Goal: Information Seeking & Learning: Compare options

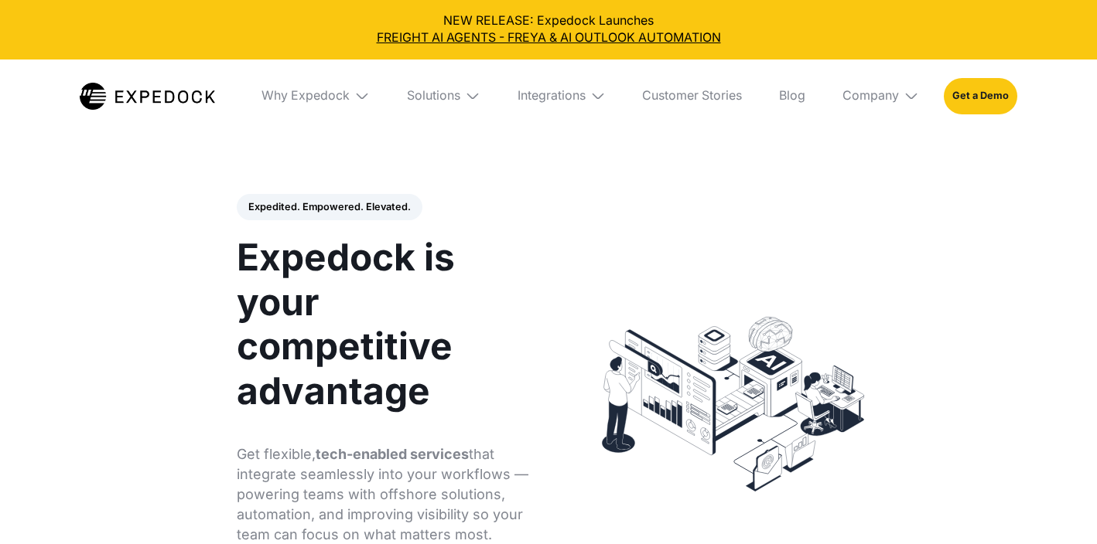
select select
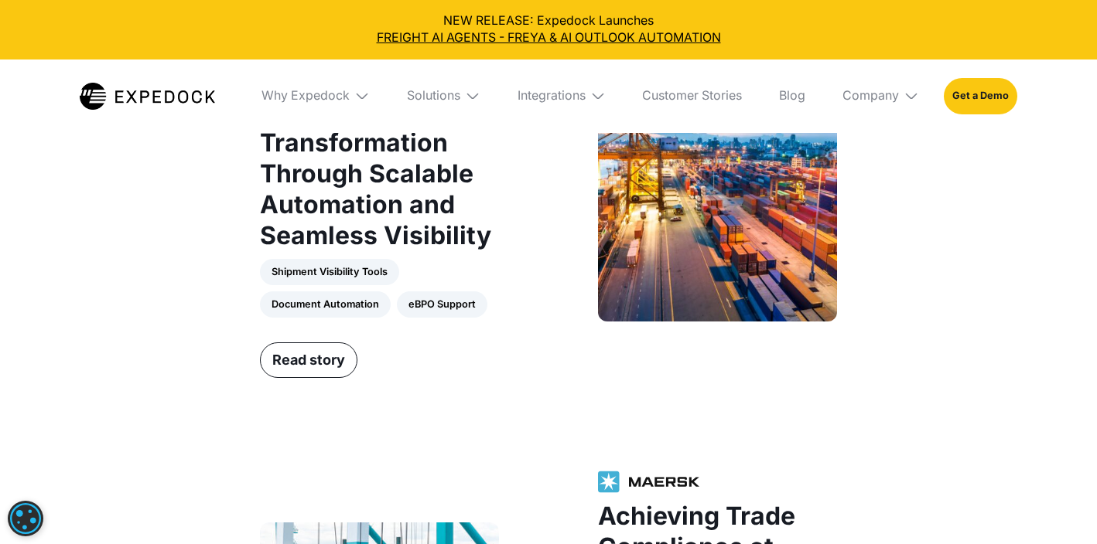
click at [173, 92] on img at bounding box center [147, 96] width 135 height 27
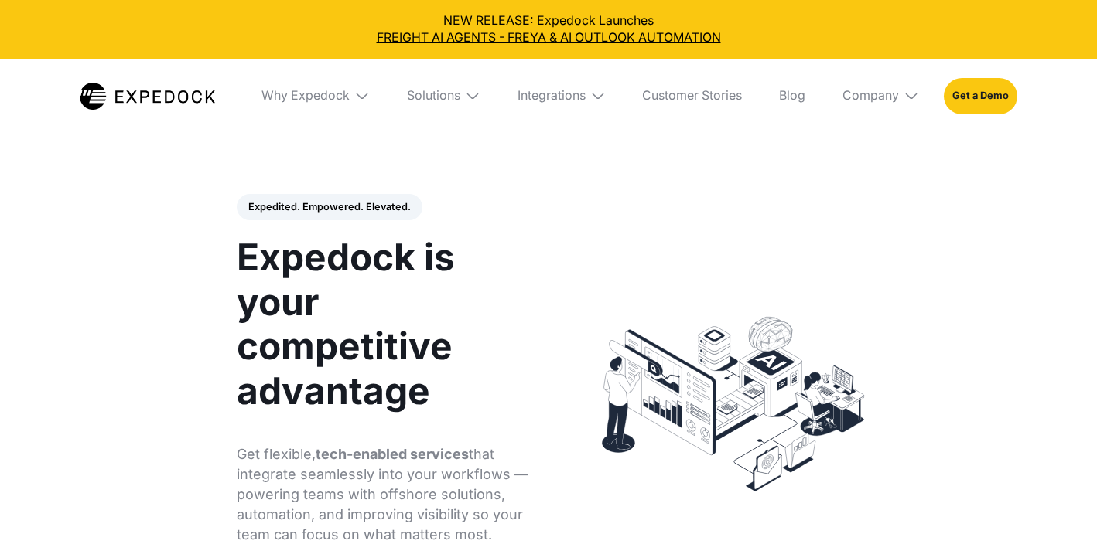
select select
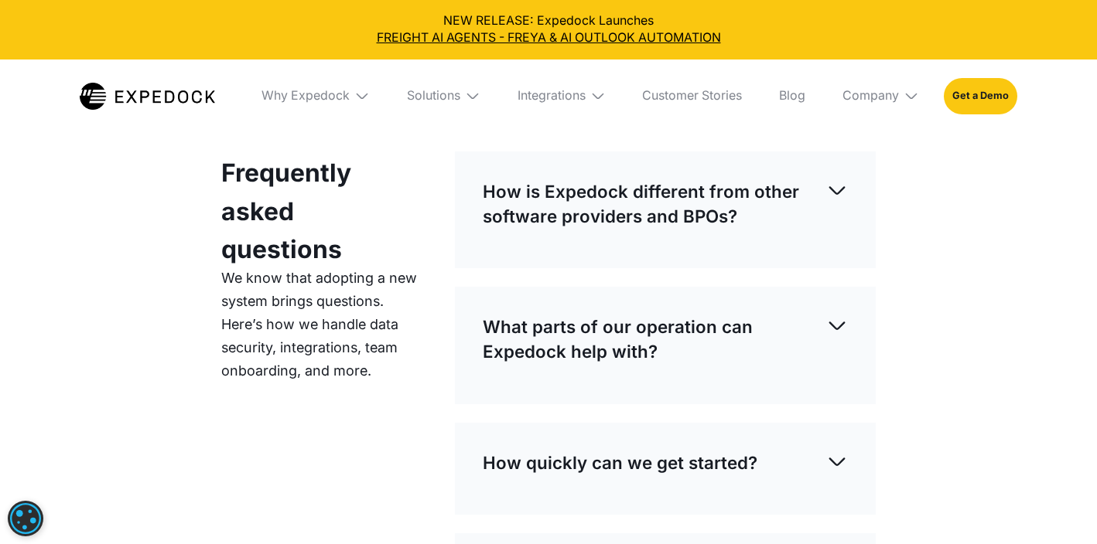
click at [594, 238] on div "How is Expedock different from other software providers and BPOs?" at bounding box center [665, 204] width 365 height 74
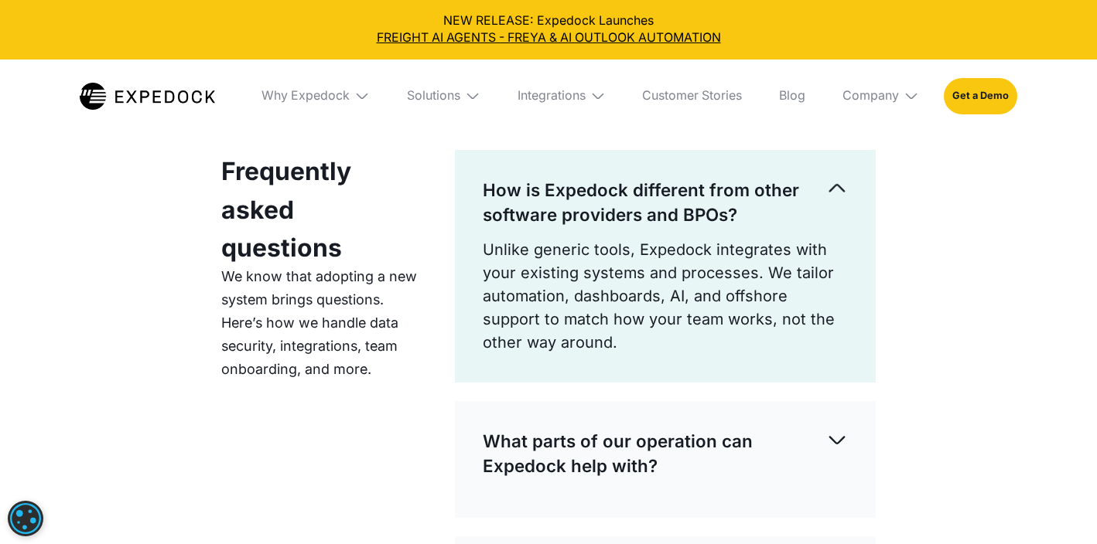
scroll to position [4472, 0]
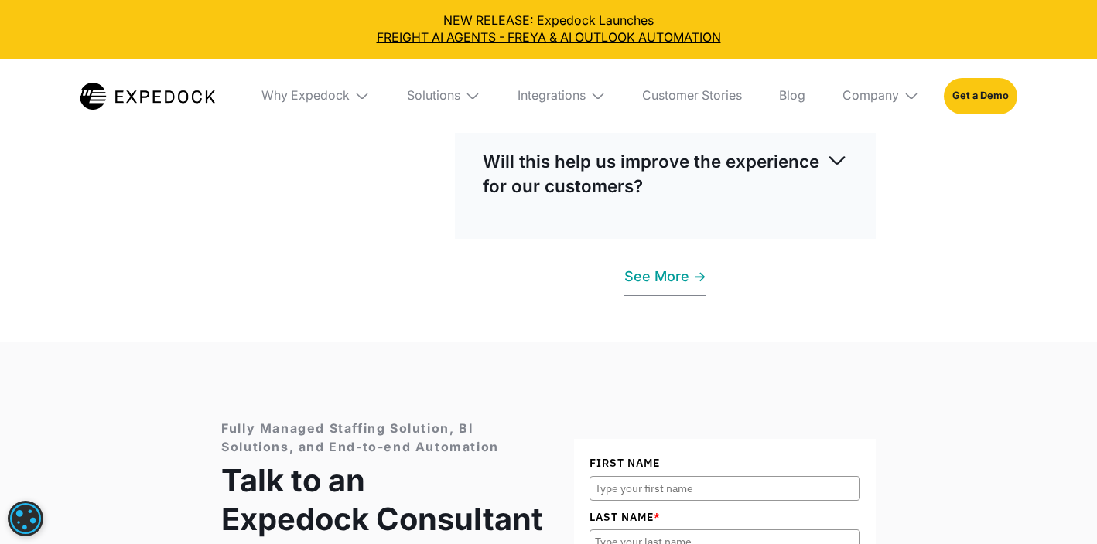
click at [665, 275] on link "See More ->" at bounding box center [665, 277] width 82 height 39
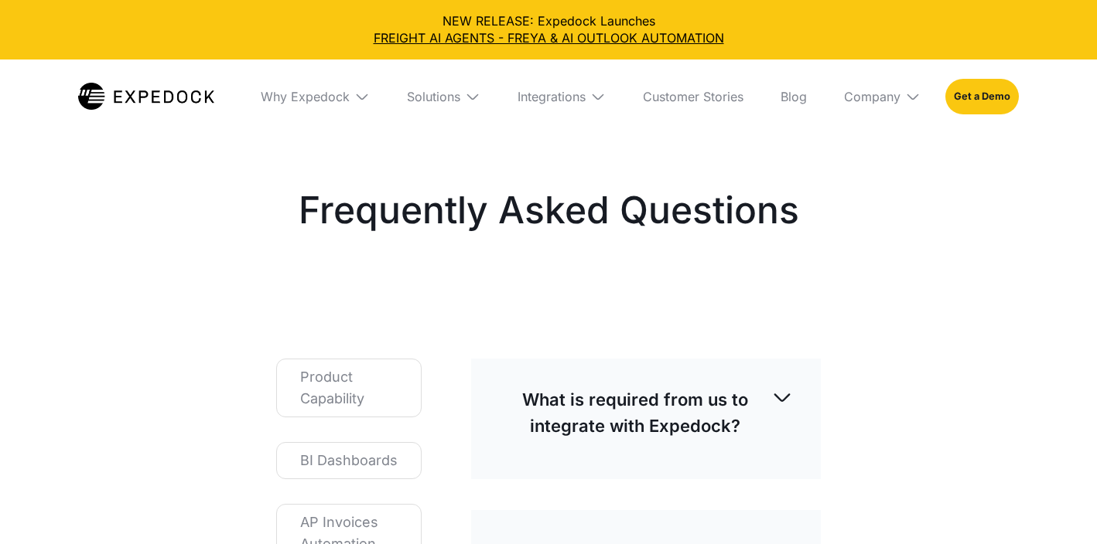
select select
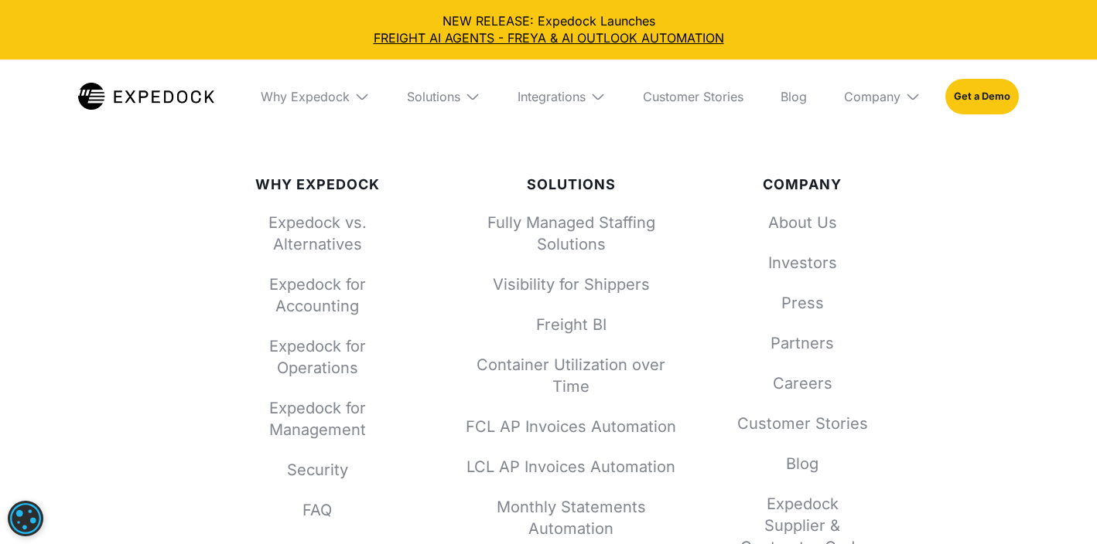
scroll to position [1847, 0]
click at [334, 247] on link "Expedock vs. Alternatives" at bounding box center [318, 234] width 182 height 43
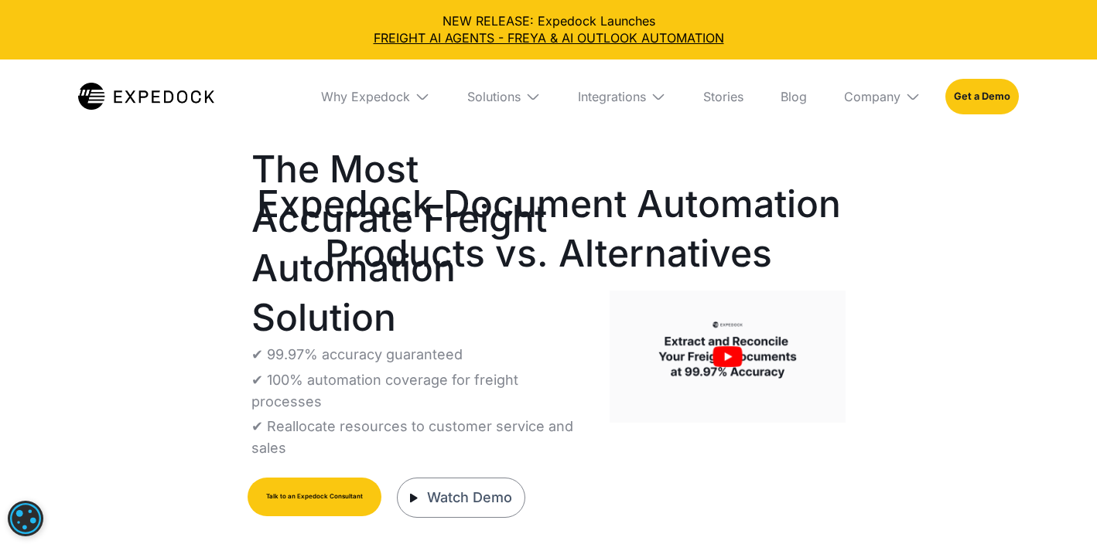
select select
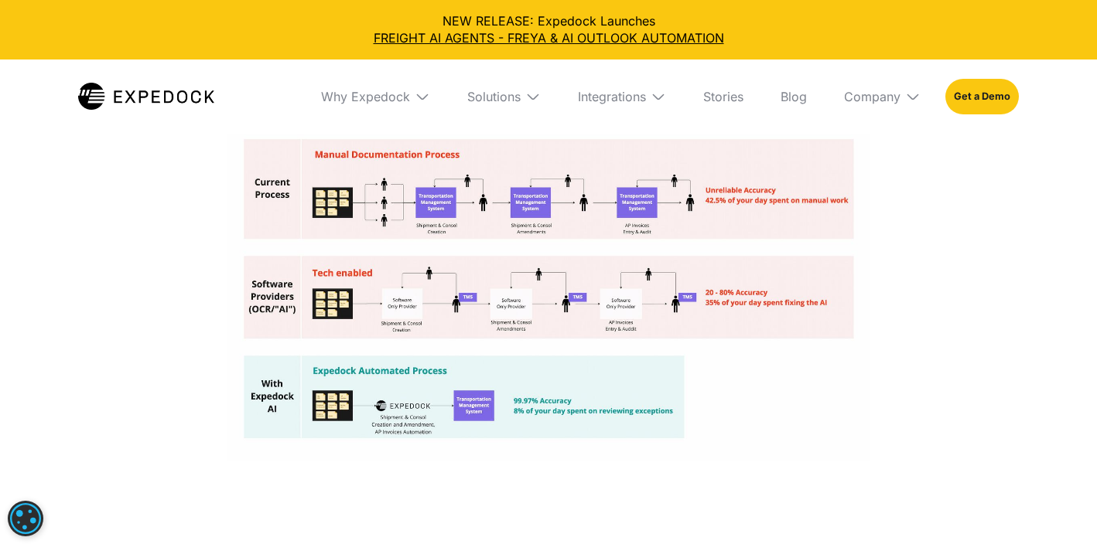
scroll to position [2968, 0]
